Goal: Information Seeking & Learning: Learn about a topic

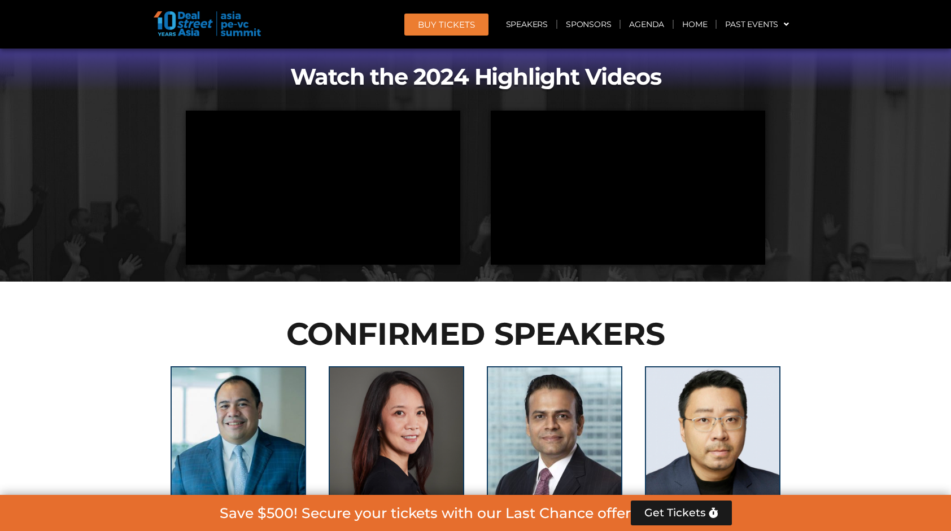
scroll to position [960, 0]
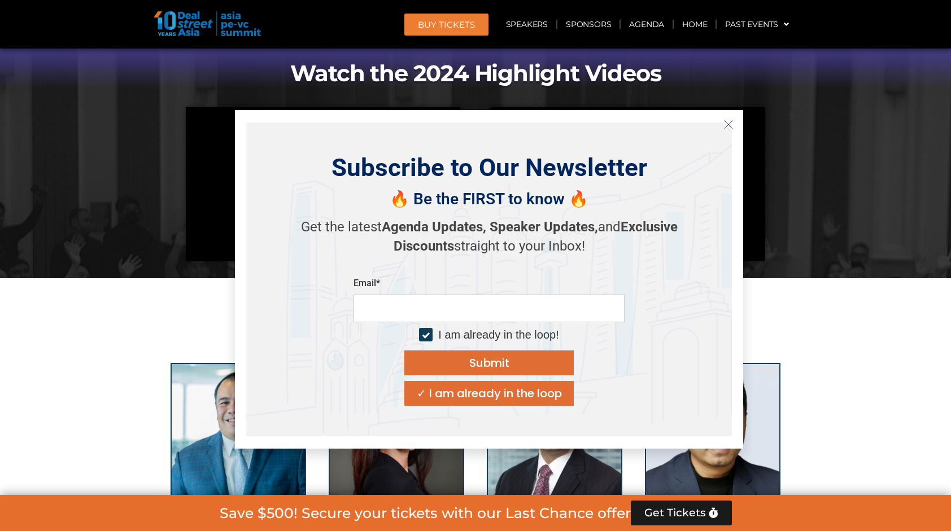
click at [480, 388] on div "✓ I am already in the loop" at bounding box center [489, 393] width 145 height 11
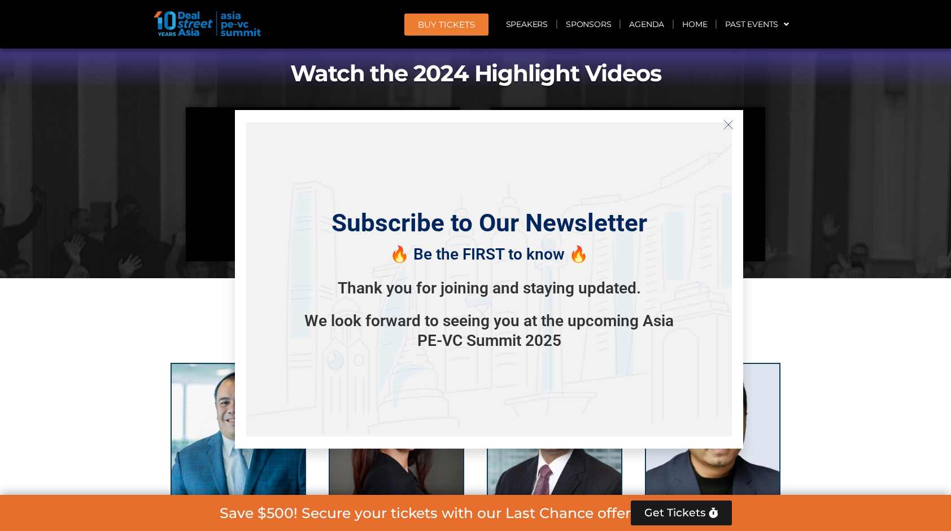
click at [733, 124] on icon "Close" at bounding box center [728, 125] width 10 height 10
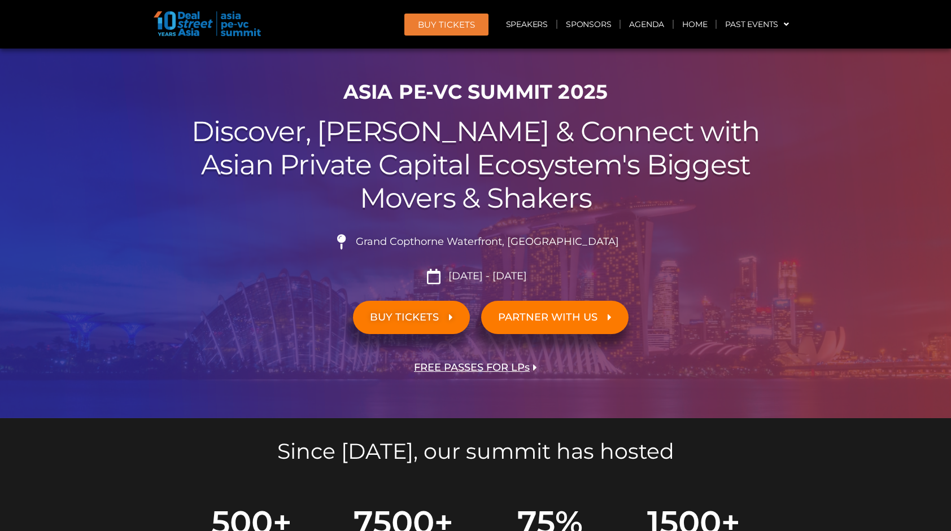
scroll to position [0, 0]
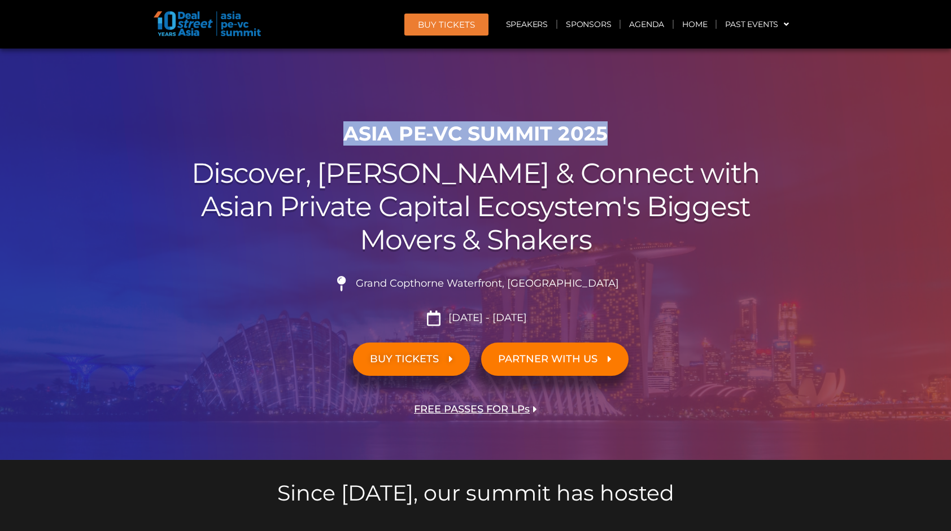
drag, startPoint x: 348, startPoint y: 130, endPoint x: 605, endPoint y: 128, distance: 256.8
click at [605, 128] on h1 "ASIA PE-VC Summit 2025" at bounding box center [475, 134] width 632 height 24
copy h1 "ASIA PE-VC Summit 2025"
click at [525, 21] on link "Speakers" at bounding box center [526, 24] width 59 height 26
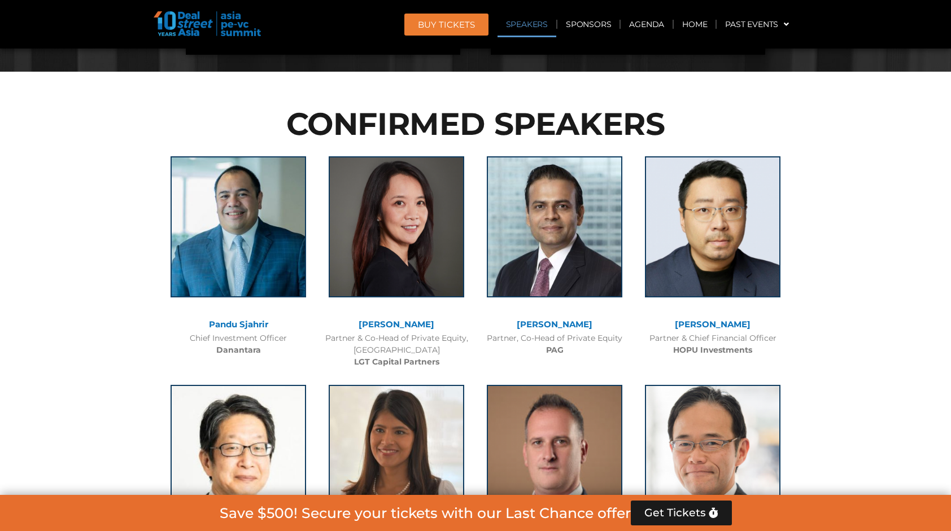
scroll to position [1225, 0]
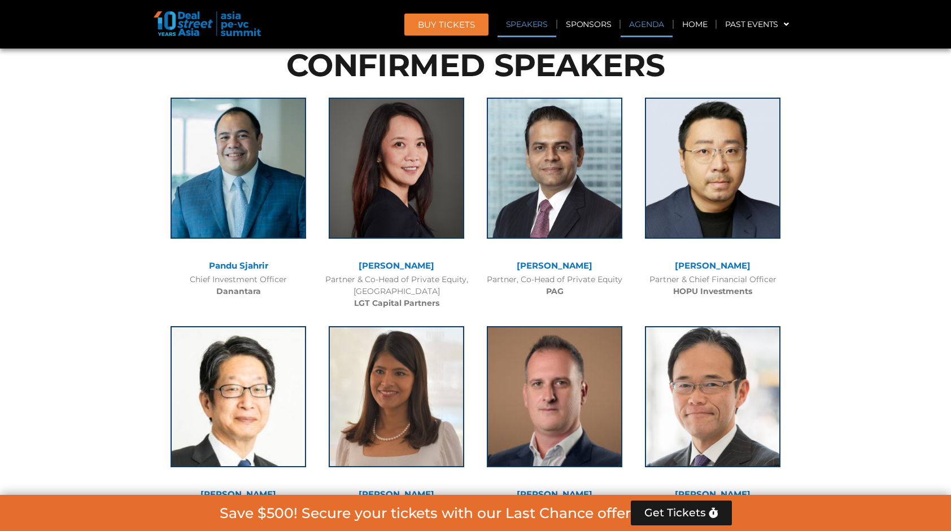
click at [637, 22] on link "Agenda" at bounding box center [646, 24] width 52 height 26
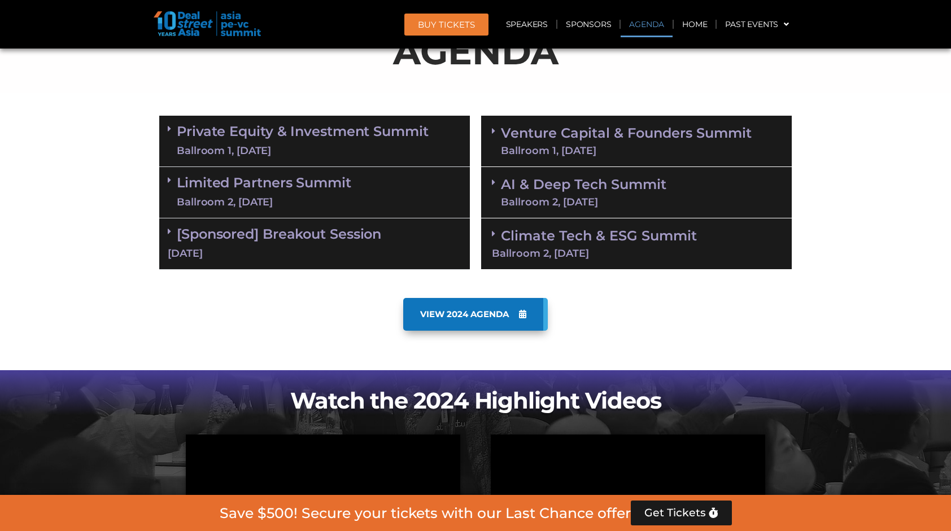
scroll to position [590, 0]
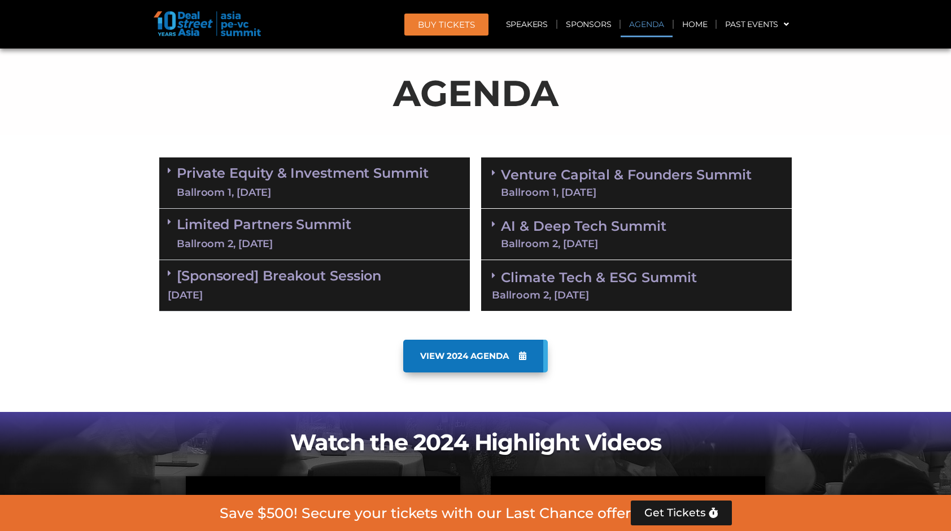
click at [265, 176] on link "Private Equity & Investment Summit Ballroom 1, [DATE]" at bounding box center [303, 183] width 252 height 34
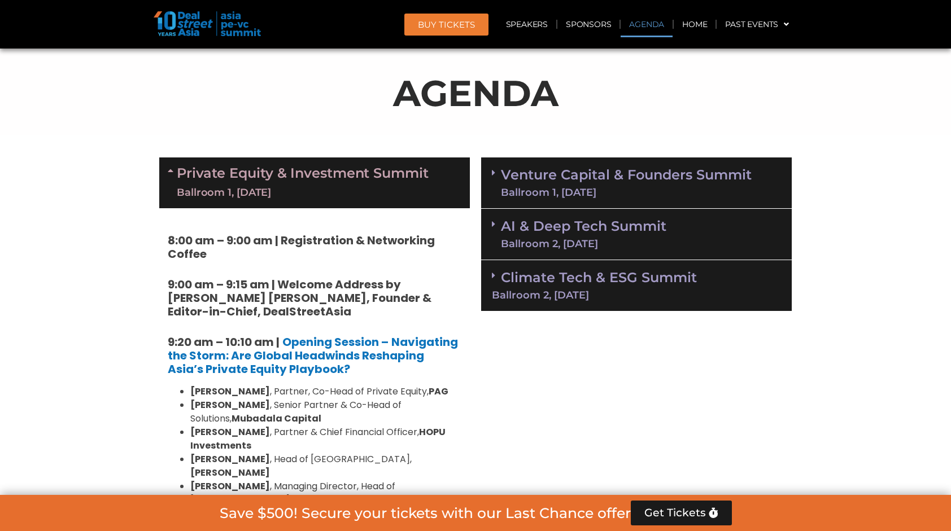
click at [525, 169] on link "Venture Capital & Founders​ Summit Ballroom 1, [DATE]" at bounding box center [626, 182] width 251 height 29
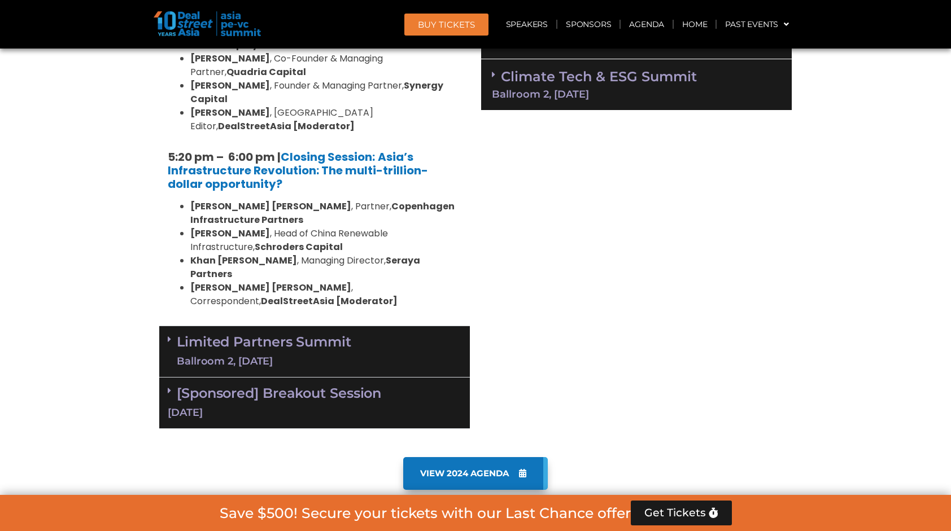
scroll to position [2002, 0]
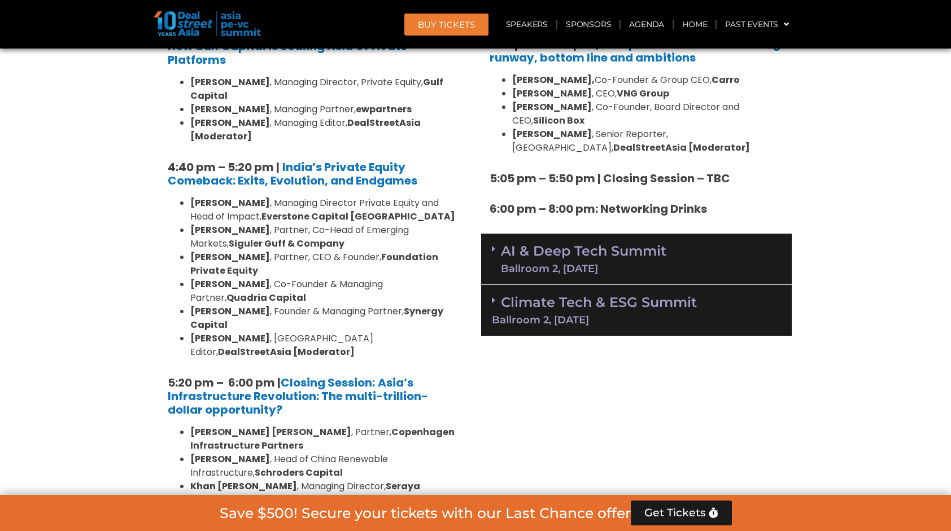
click at [531, 264] on div "Ballroom 2, [DATE]" at bounding box center [583, 269] width 165 height 10
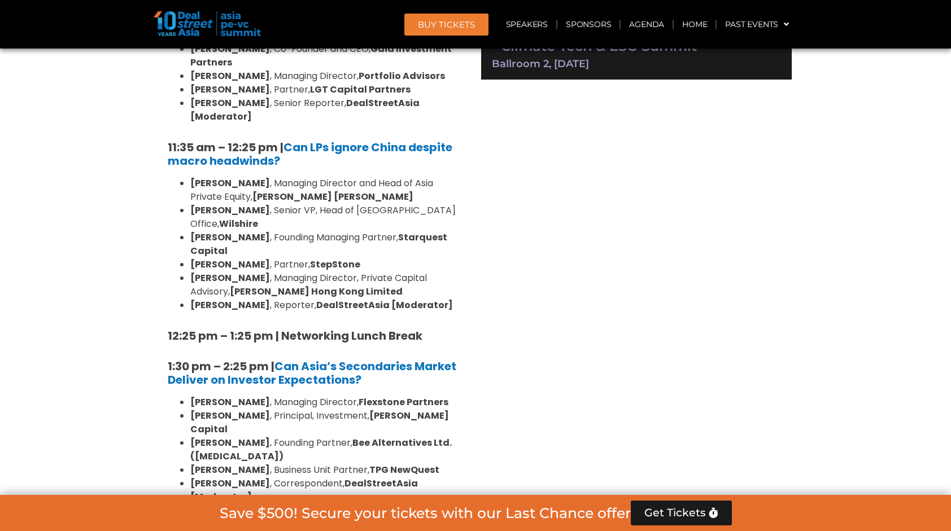
scroll to position [2510, 0]
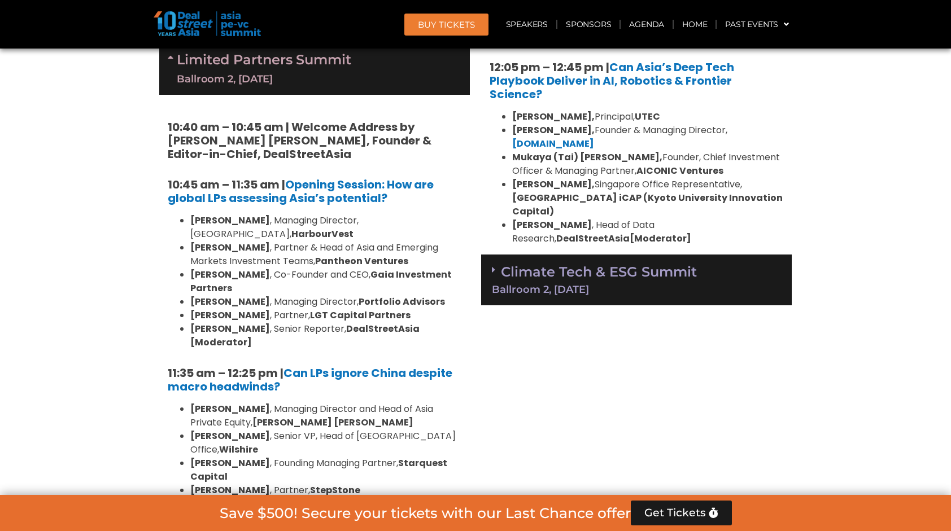
click at [532, 264] on link "Climate Tech & ESG Summit Ballroom 2, [DATE]" at bounding box center [636, 279] width 289 height 31
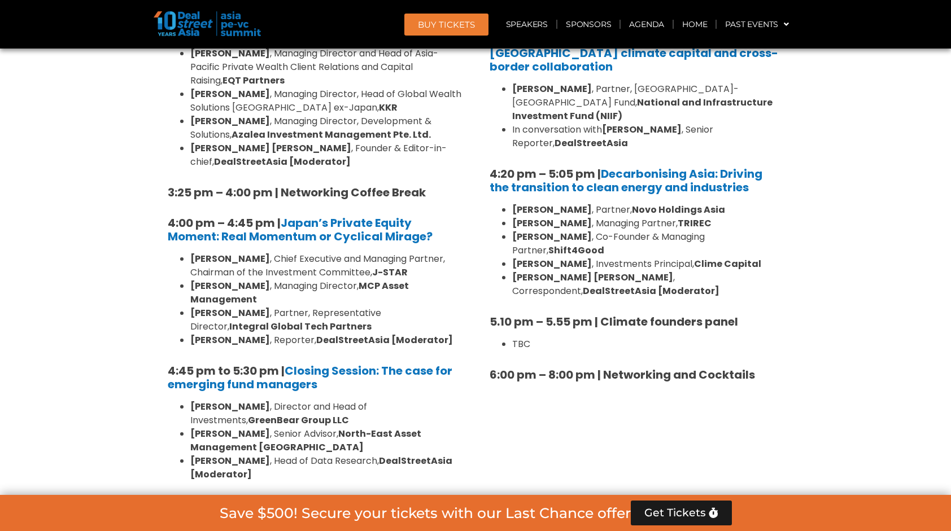
scroll to position [3300, 0]
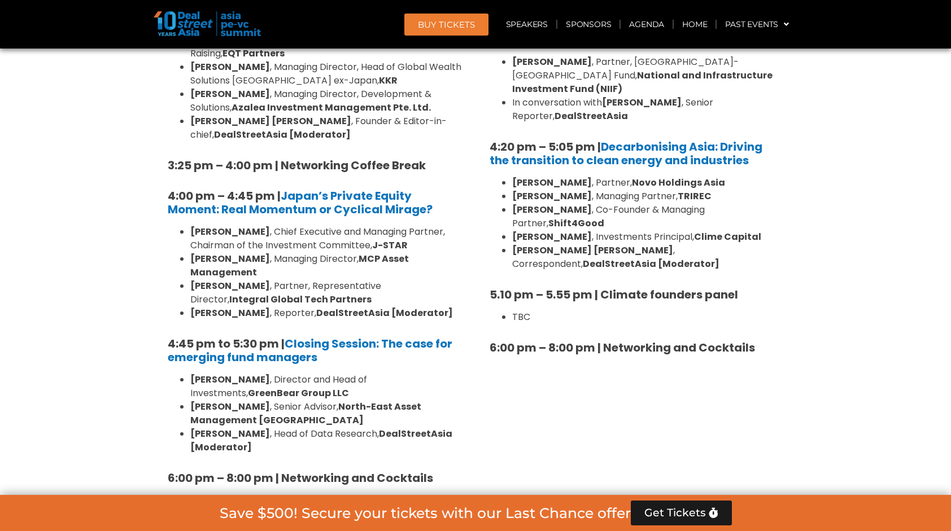
click at [388, 503] on div "[Sponsored] Breakout Session [DATE]" at bounding box center [314, 528] width 310 height 51
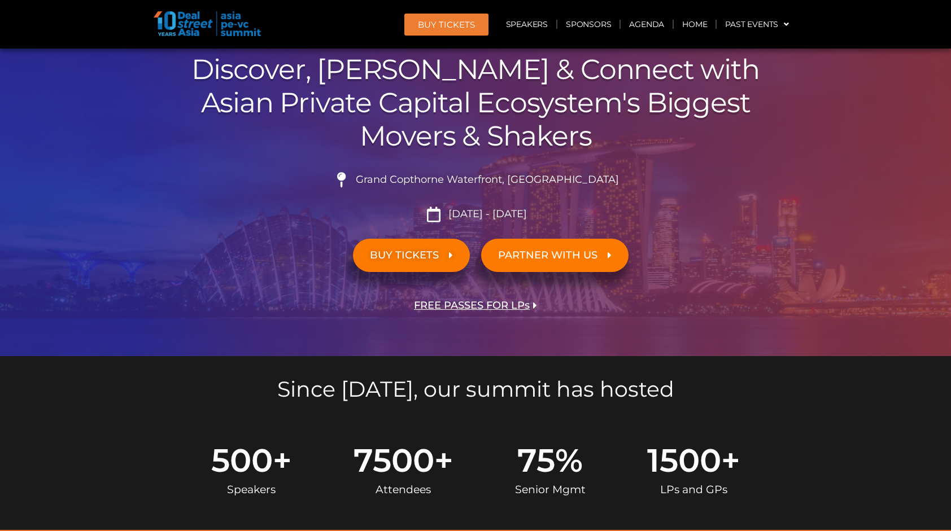
scroll to position [0, 0]
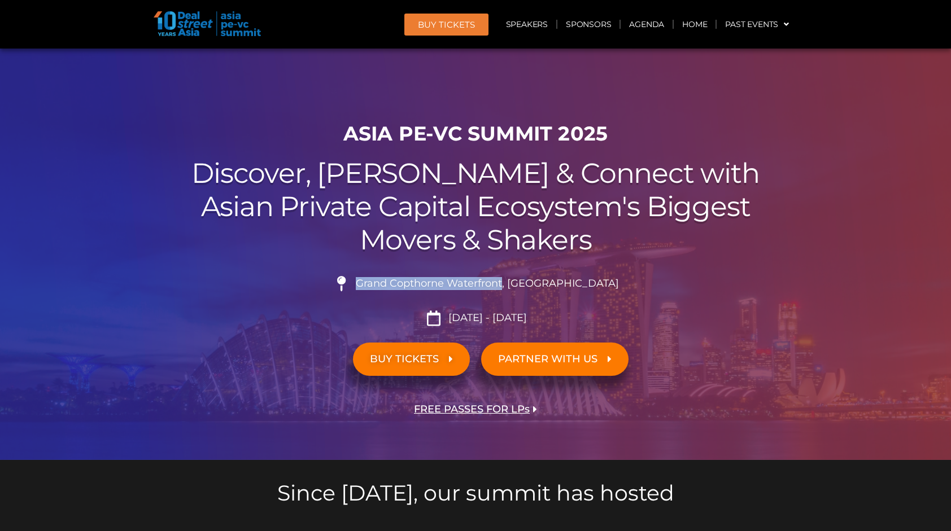
drag, startPoint x: 386, startPoint y: 283, endPoint x: 531, endPoint y: 288, distance: 145.1
click at [531, 288] on span "Grand Copthorne Waterfront, [GEOGRAPHIC_DATA]​" at bounding box center [486, 284] width 266 height 12
copy span "Grand Copthorne Waterfront"
